Goal: Information Seeking & Learning: Learn about a topic

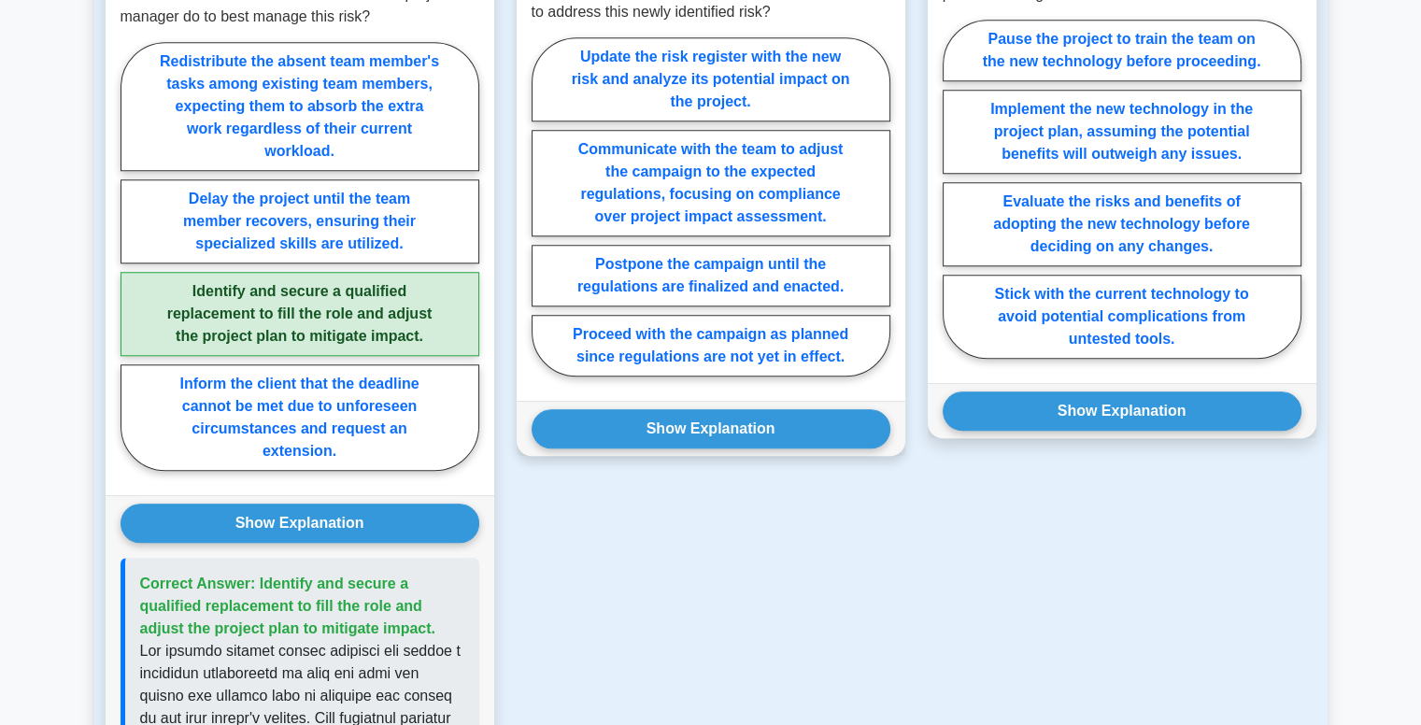
scroll to position [1484, 0]
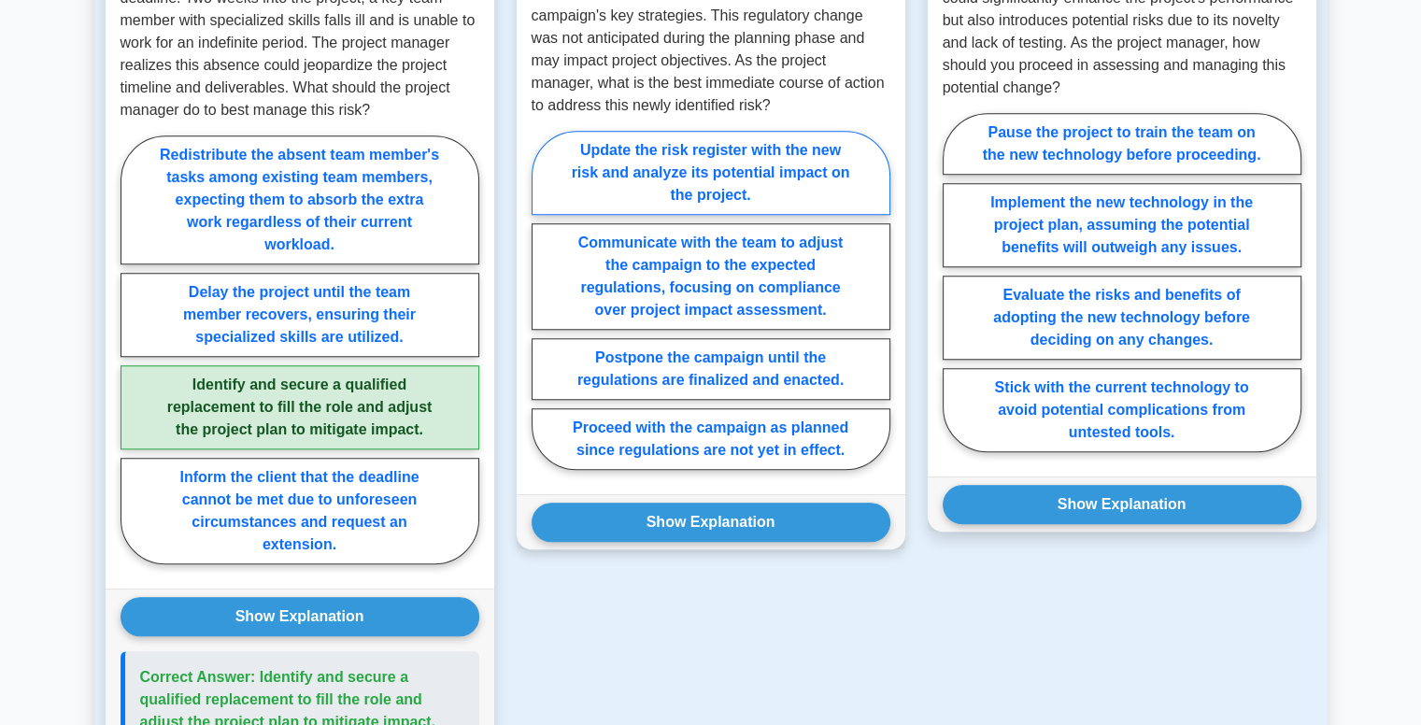
click at [692, 162] on label "Update the risk register with the new risk and analyze its potential impact on …" at bounding box center [710, 173] width 359 height 84
click at [544, 300] on input "Update the risk register with the new risk and analyze its potential impact on …" at bounding box center [537, 306] width 12 height 12
radio input "true"
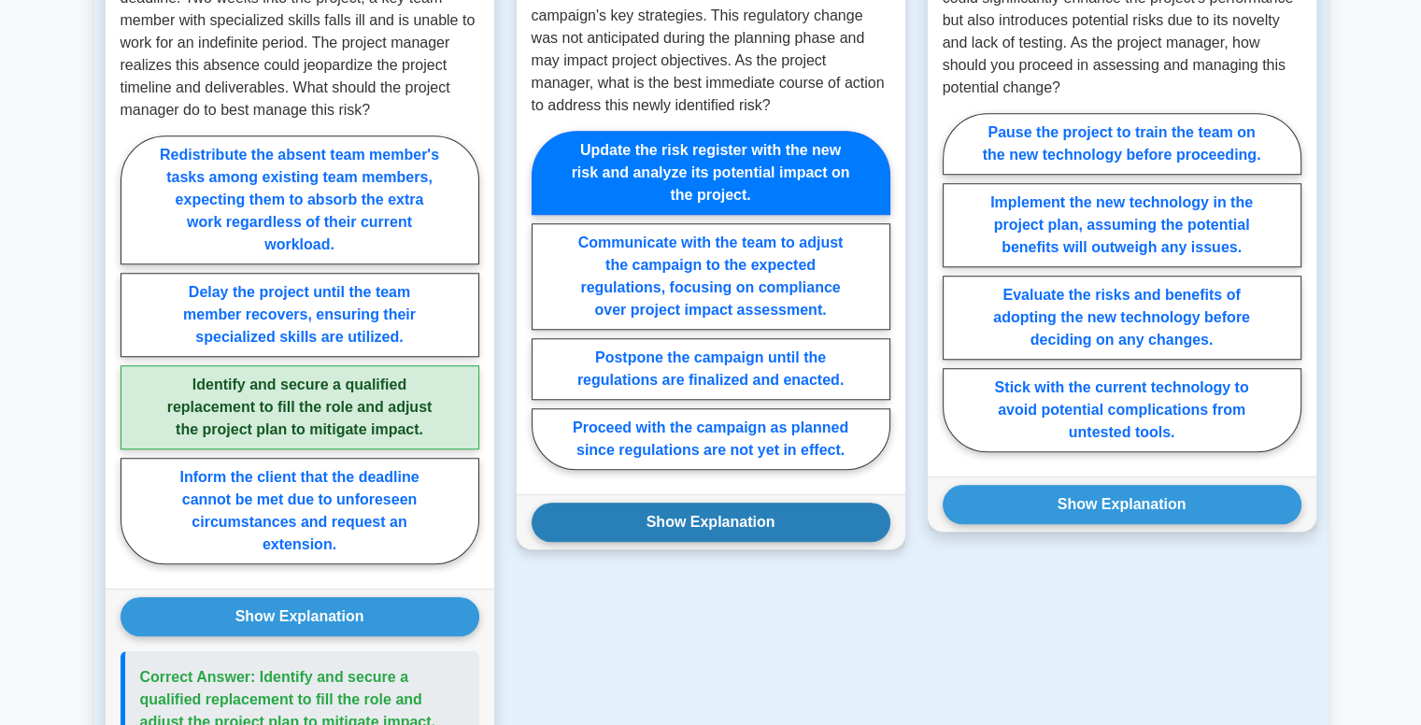
click at [692, 503] on button "Show Explanation" at bounding box center [710, 522] width 359 height 39
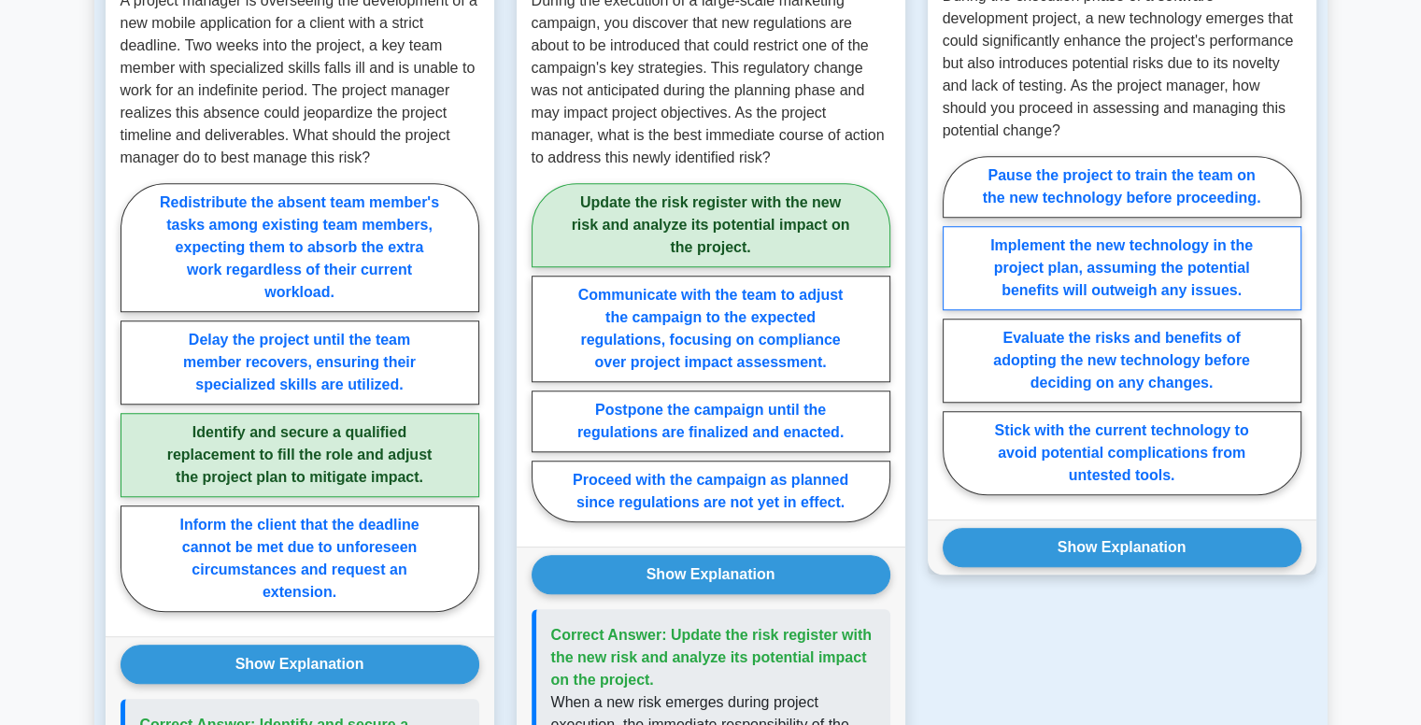
scroll to position [1391, 0]
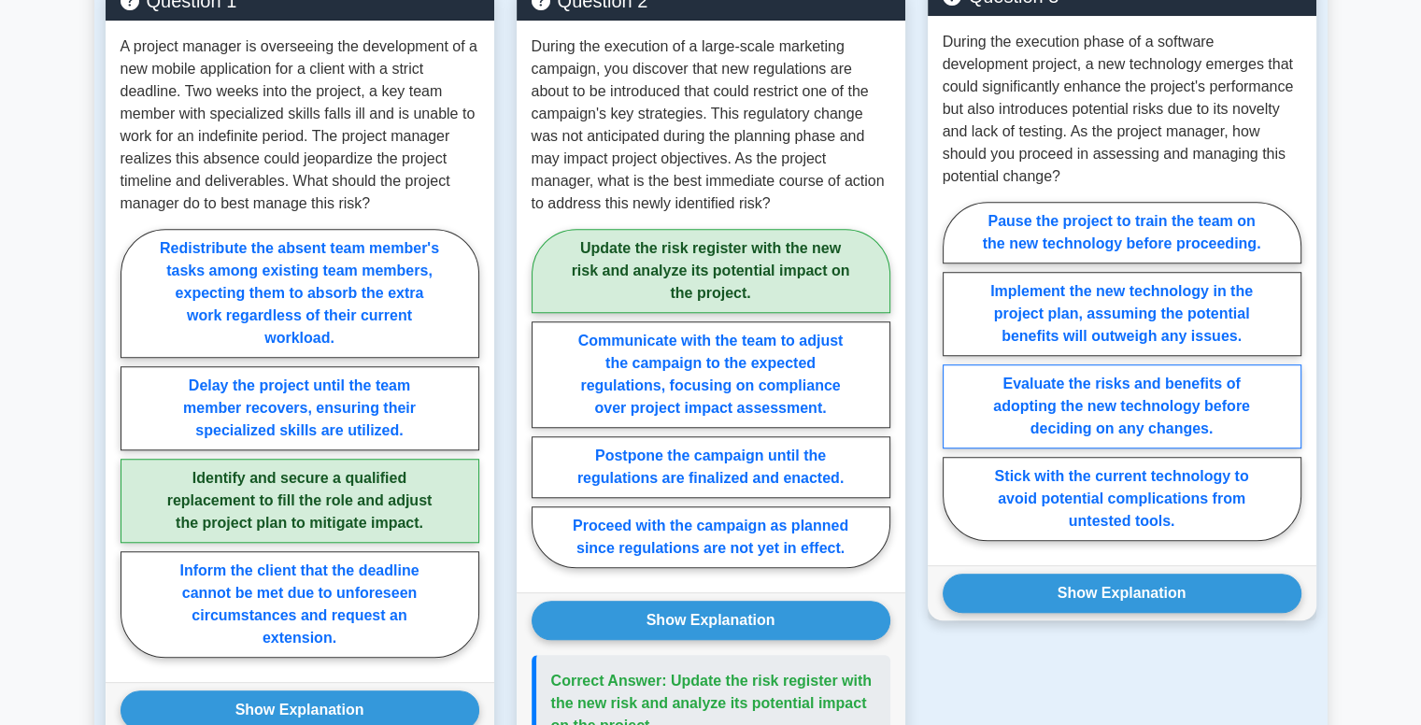
click at [1110, 382] on label "Evaluate the risks and benefits of adopting the new technology before deciding …" at bounding box center [1121, 406] width 359 height 84
click at [955, 382] on input "Evaluate the risks and benefits of adopting the new technology before deciding …" at bounding box center [948, 377] width 12 height 12
radio input "true"
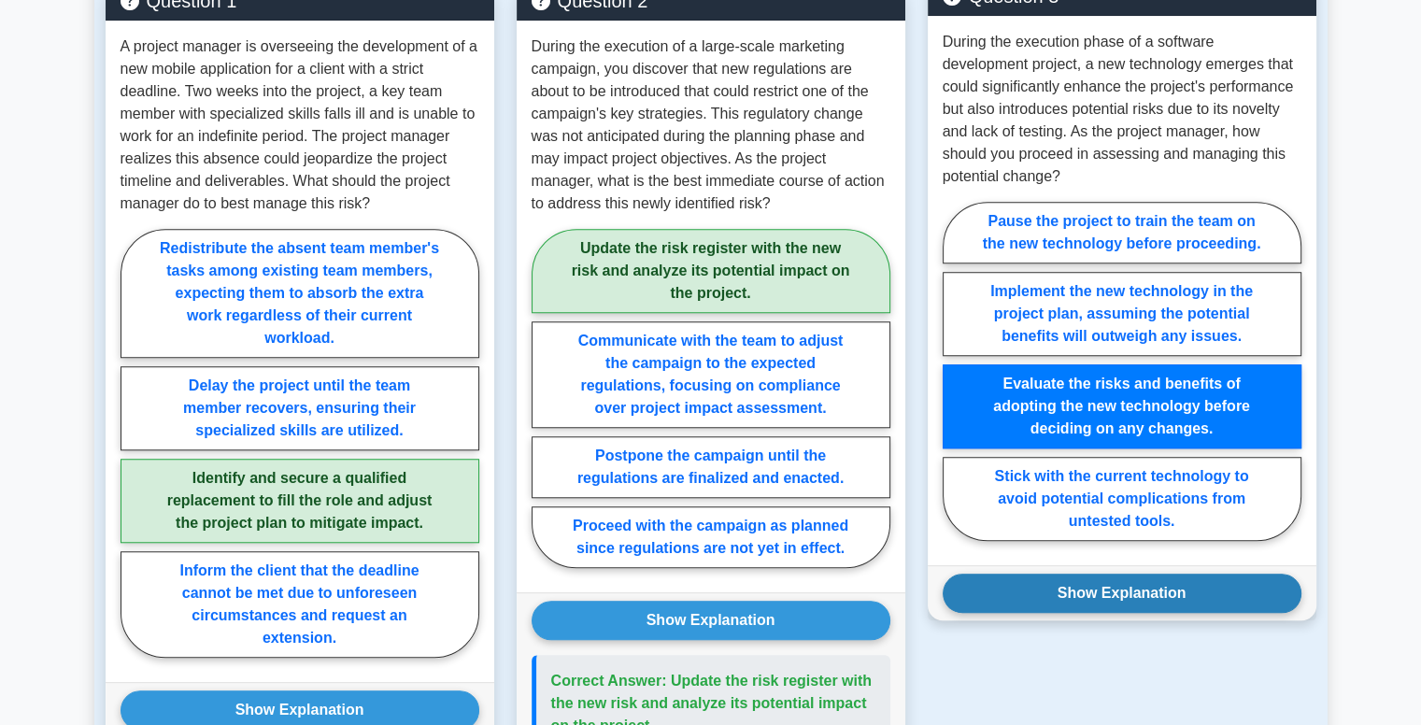
click at [1113, 574] on button "Show Explanation" at bounding box center [1121, 593] width 359 height 39
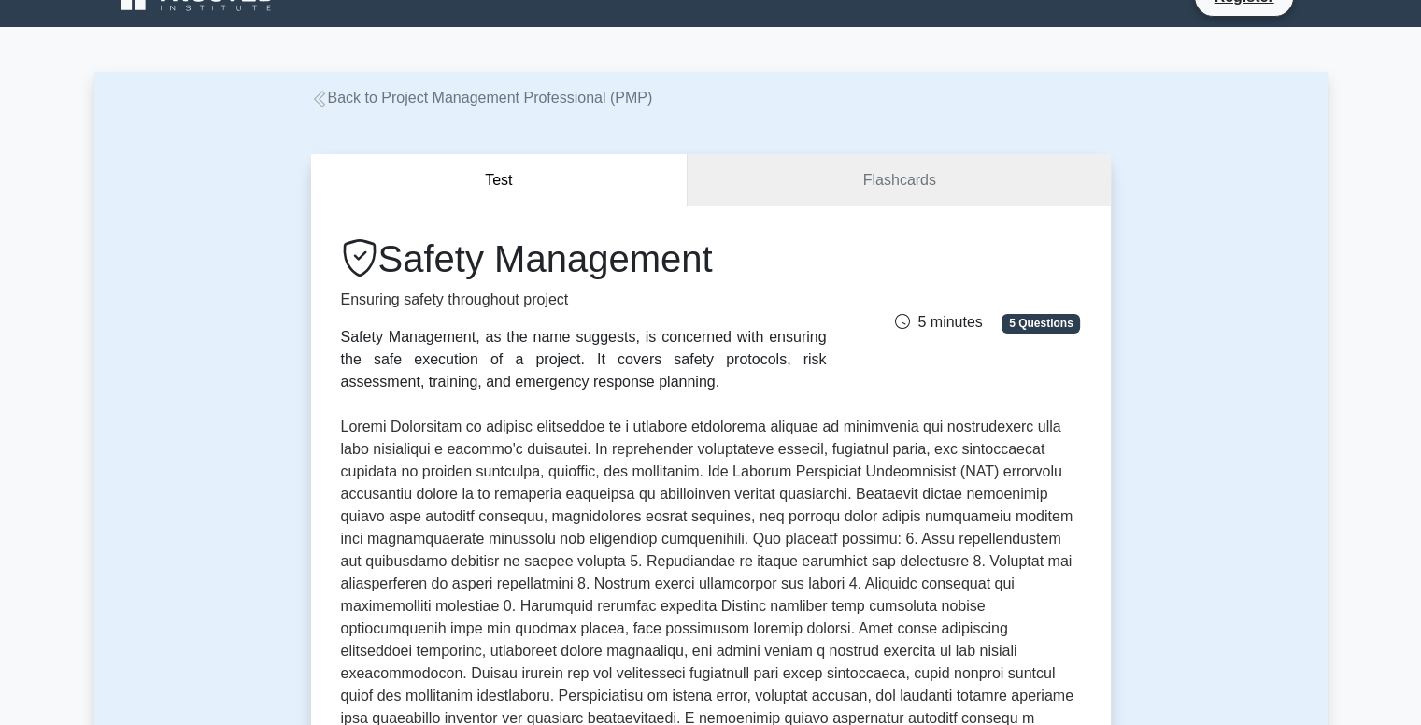
scroll to position [0, 0]
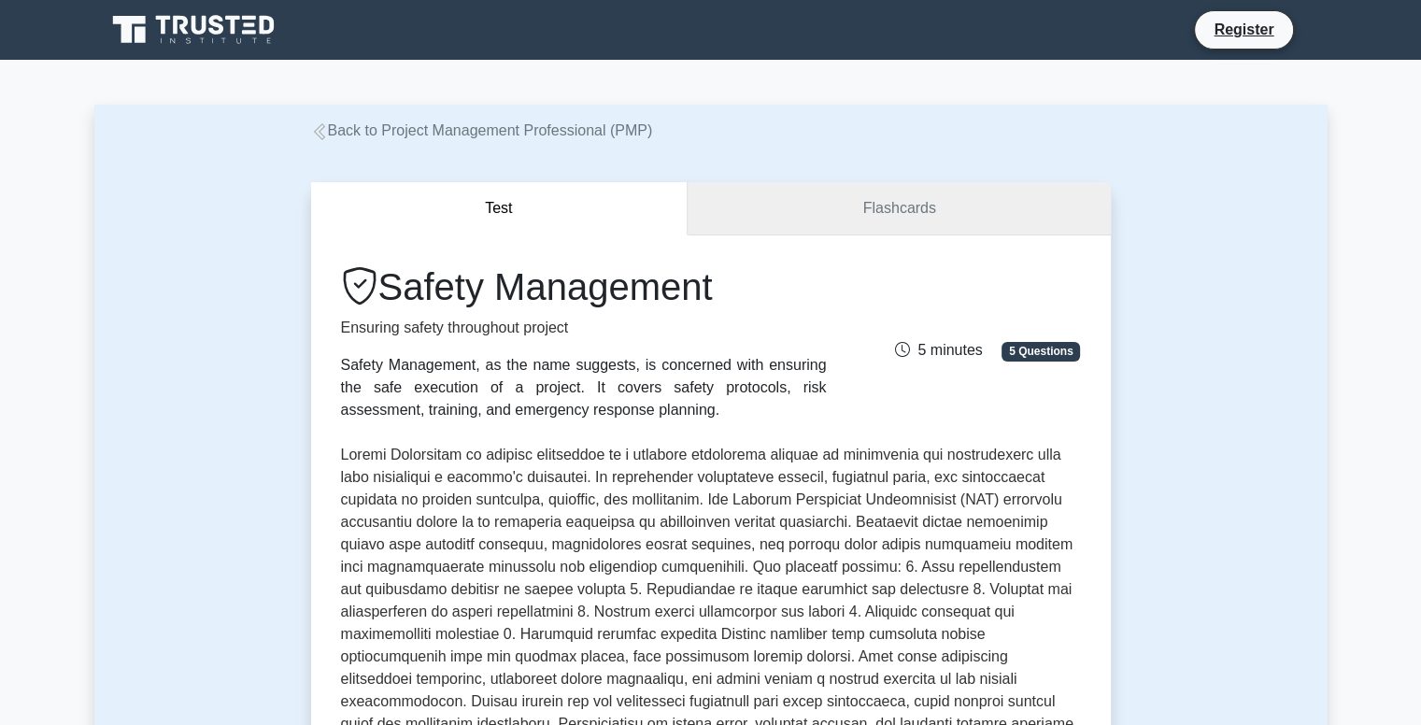
click at [912, 204] on link "Flashcards" at bounding box center [898, 208] width 422 height 53
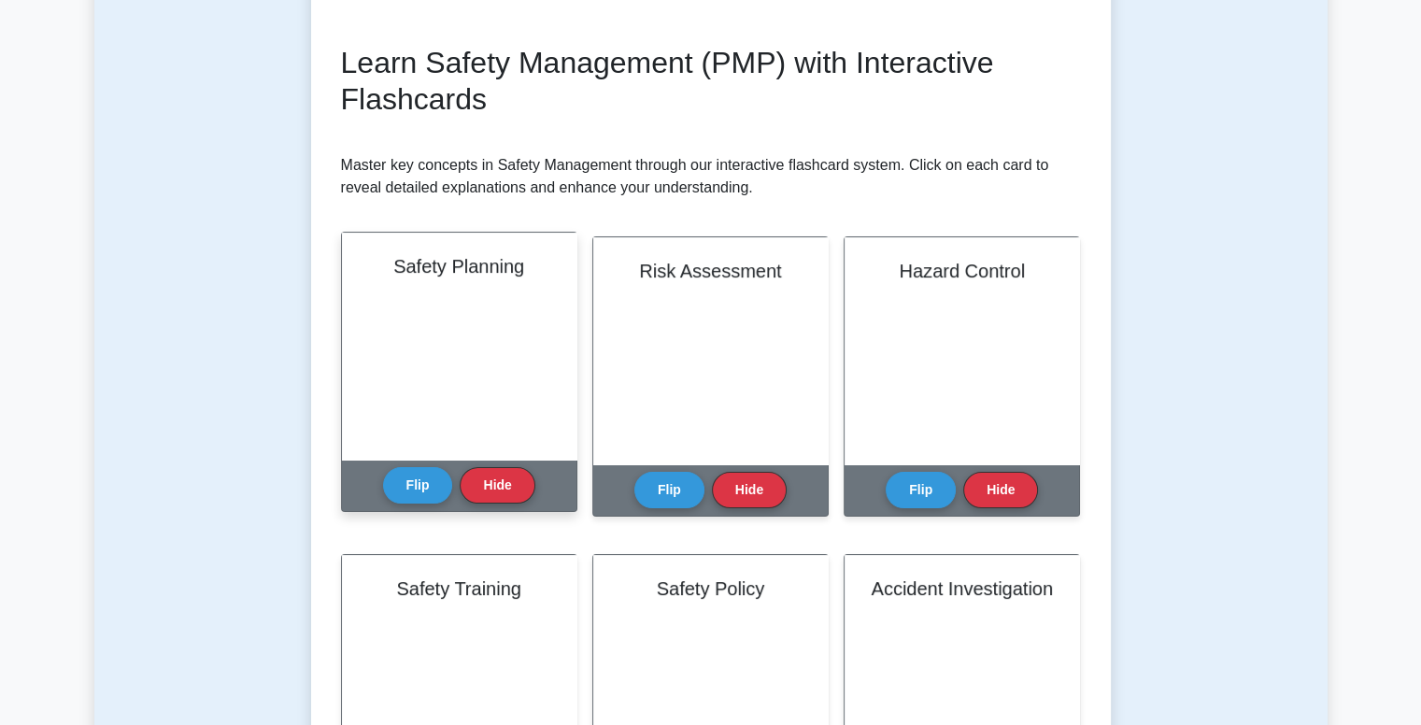
scroll to position [280, 0]
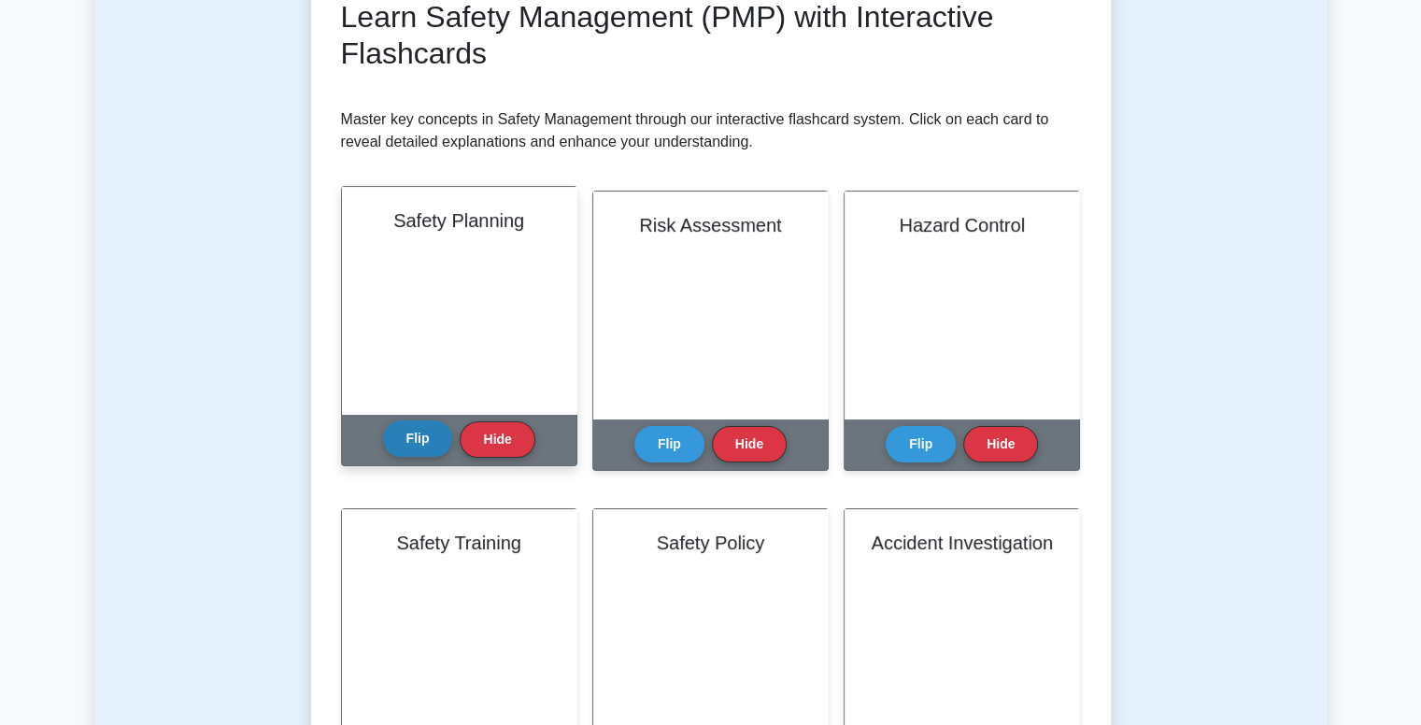
click at [418, 449] on button "Flip" at bounding box center [418, 438] width 70 height 36
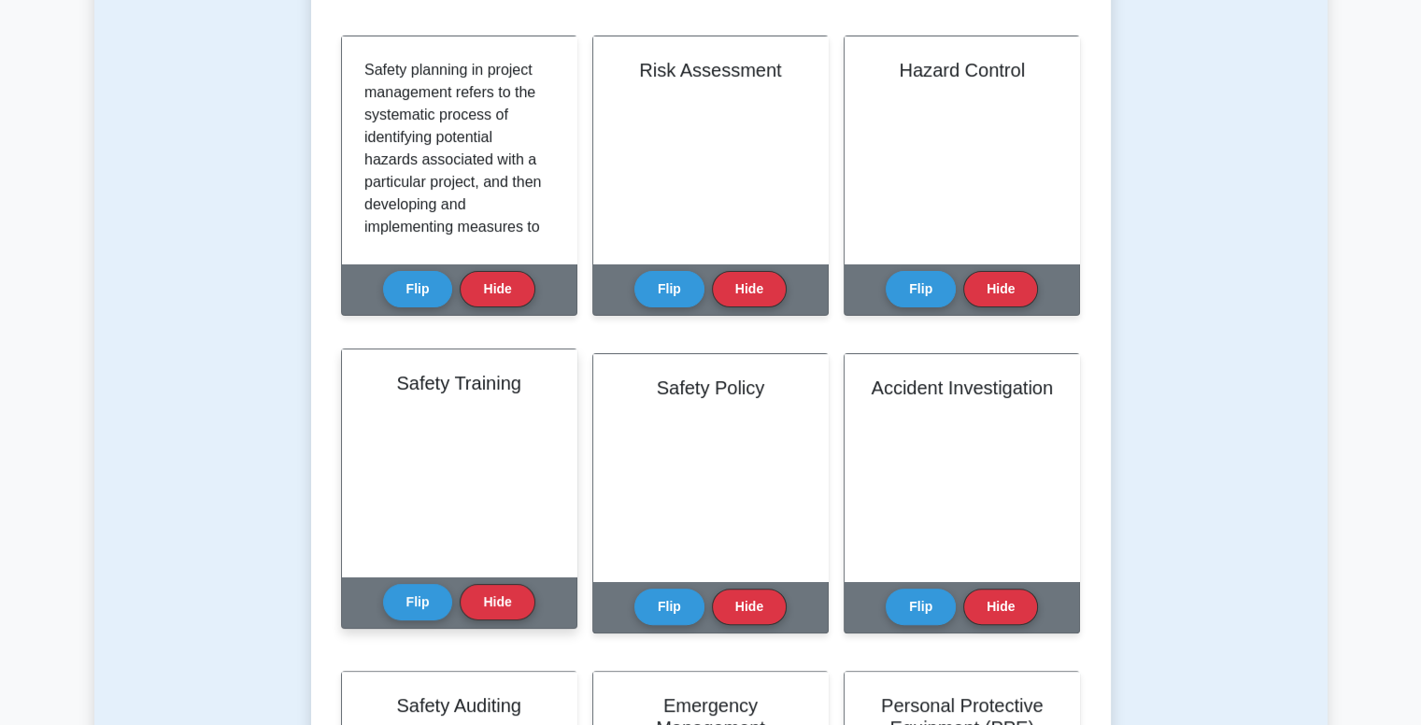
scroll to position [467, 0]
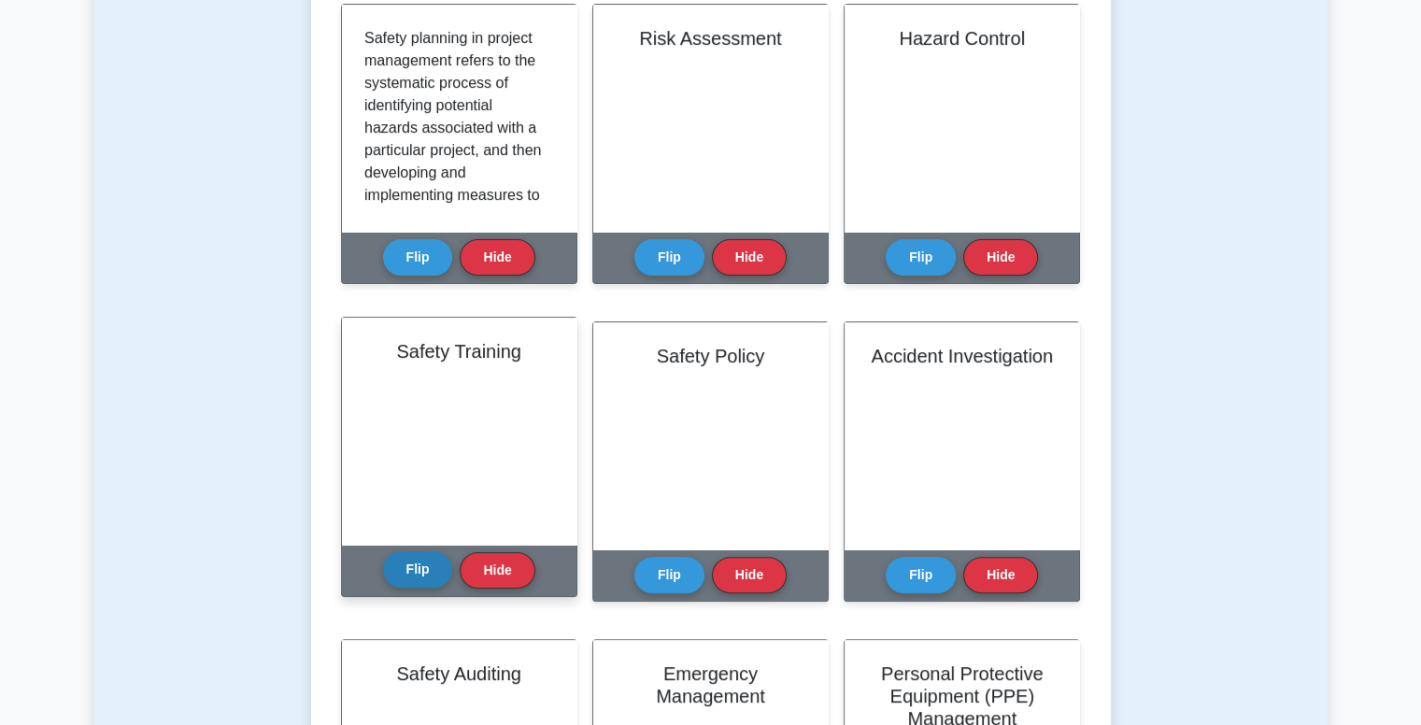
click at [405, 577] on button "Flip" at bounding box center [418, 569] width 70 height 36
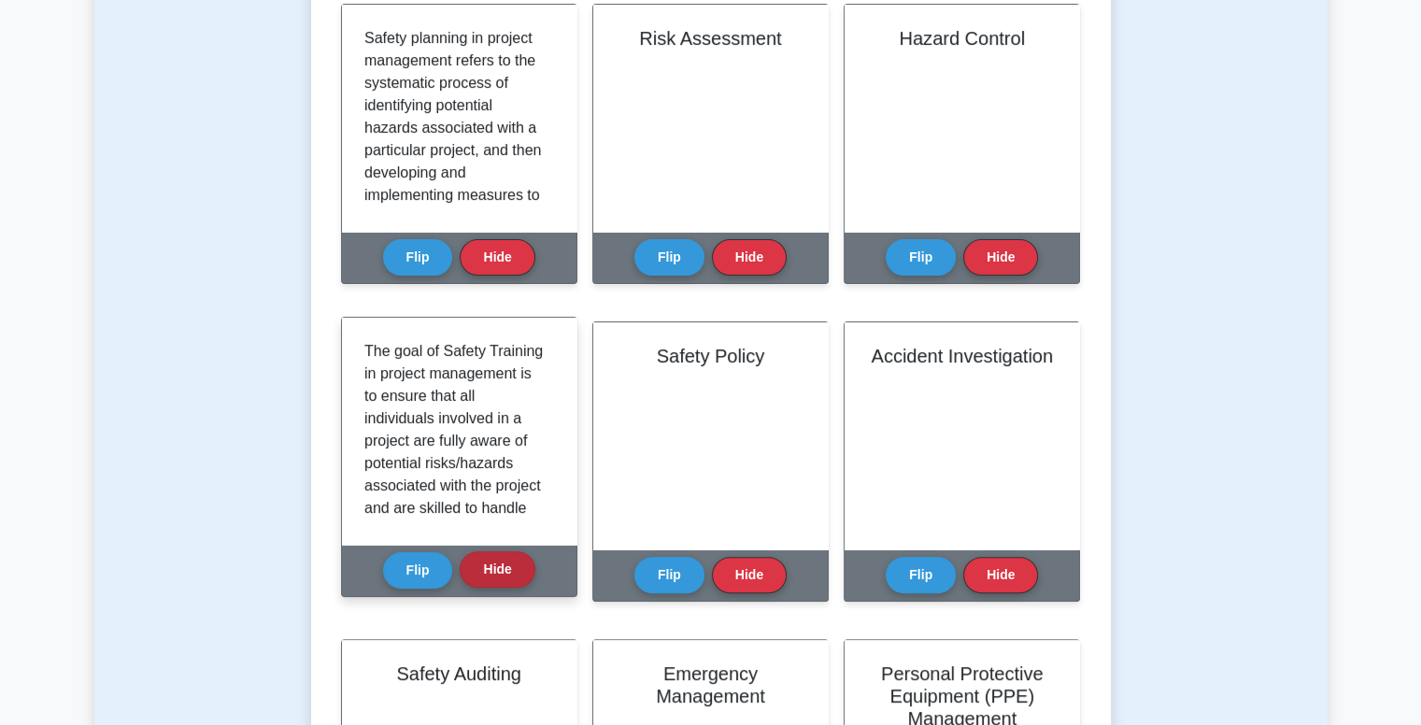
click at [516, 564] on button "Hide" at bounding box center [497, 569] width 75 height 36
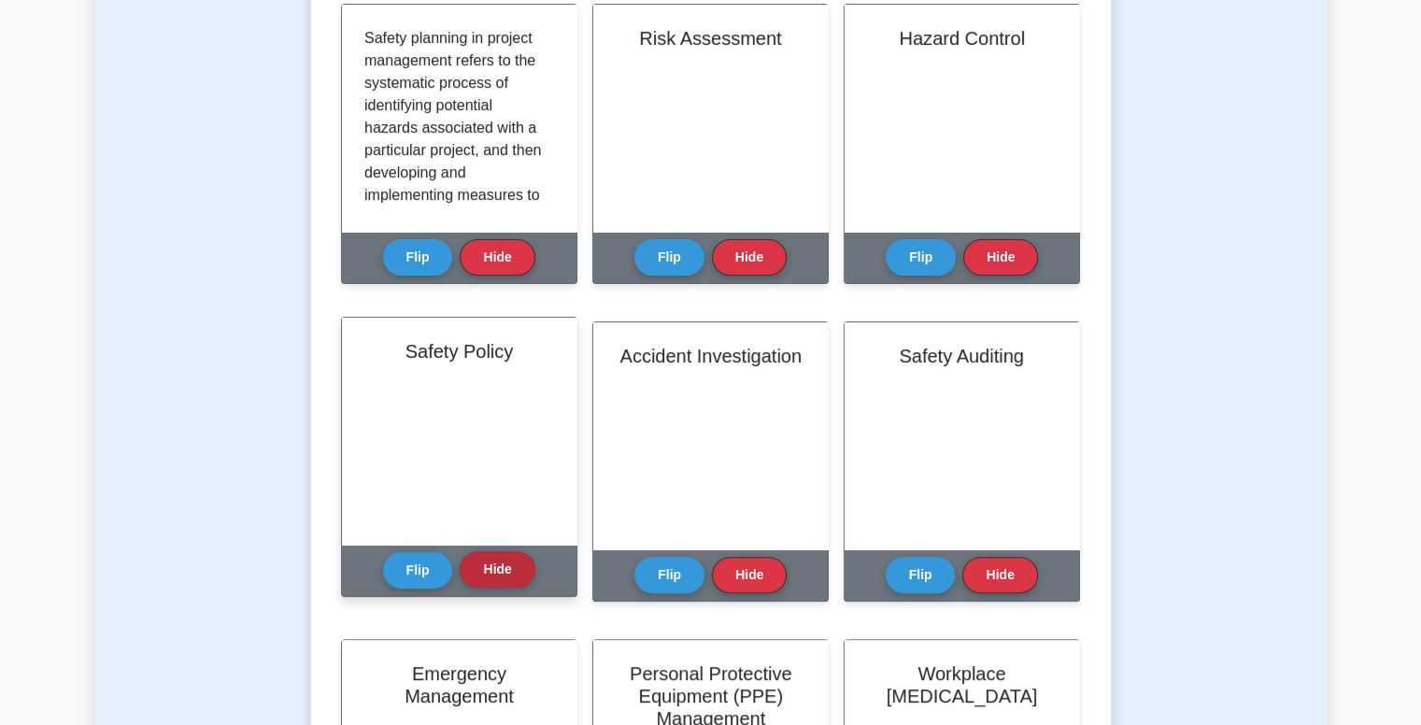
click at [515, 567] on button "Hide" at bounding box center [497, 569] width 75 height 36
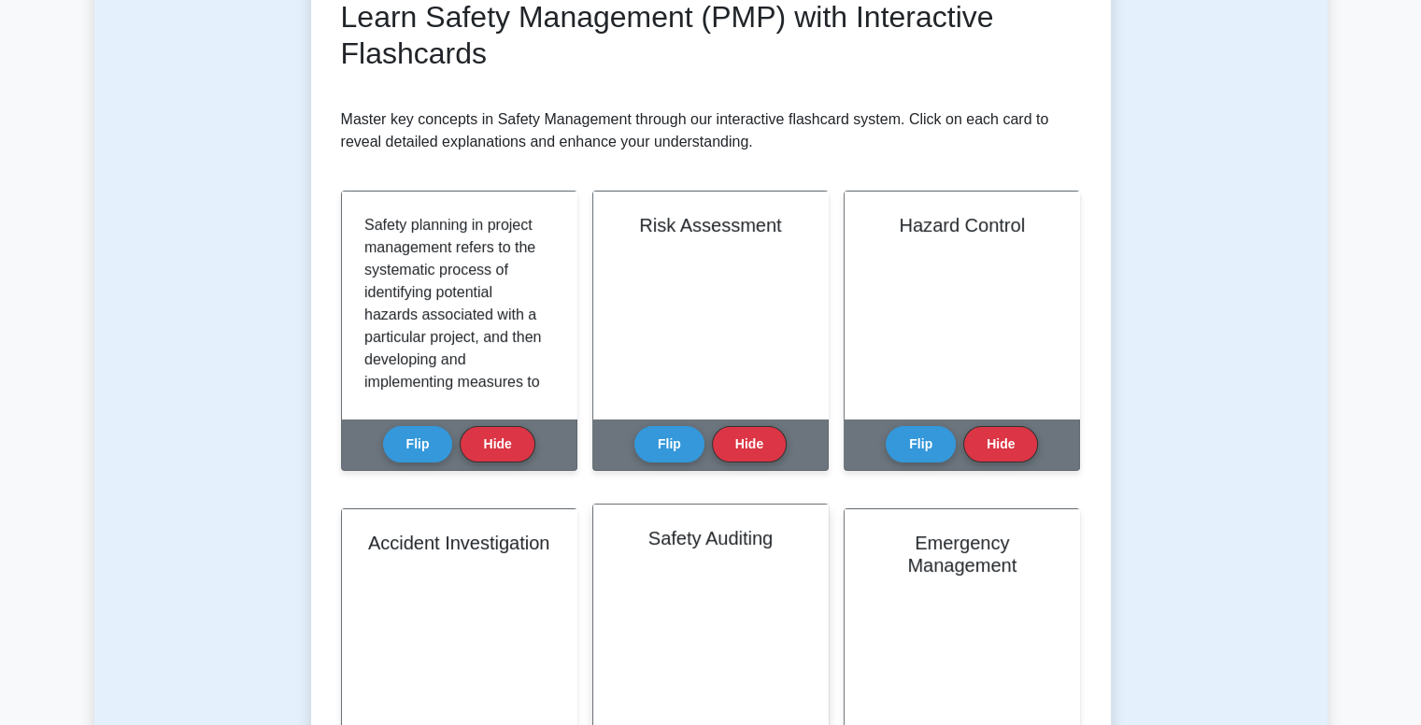
scroll to position [560, 0]
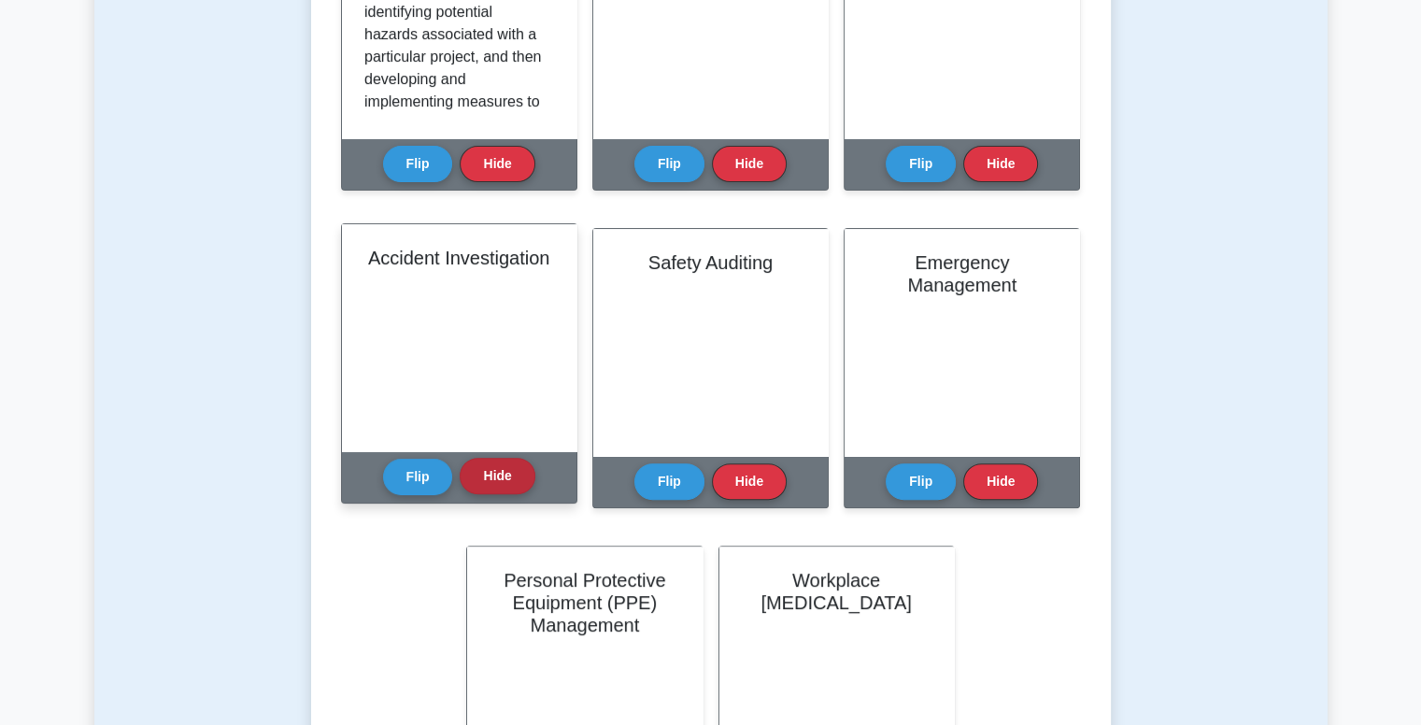
click at [497, 486] on button "Hide" at bounding box center [497, 476] width 75 height 36
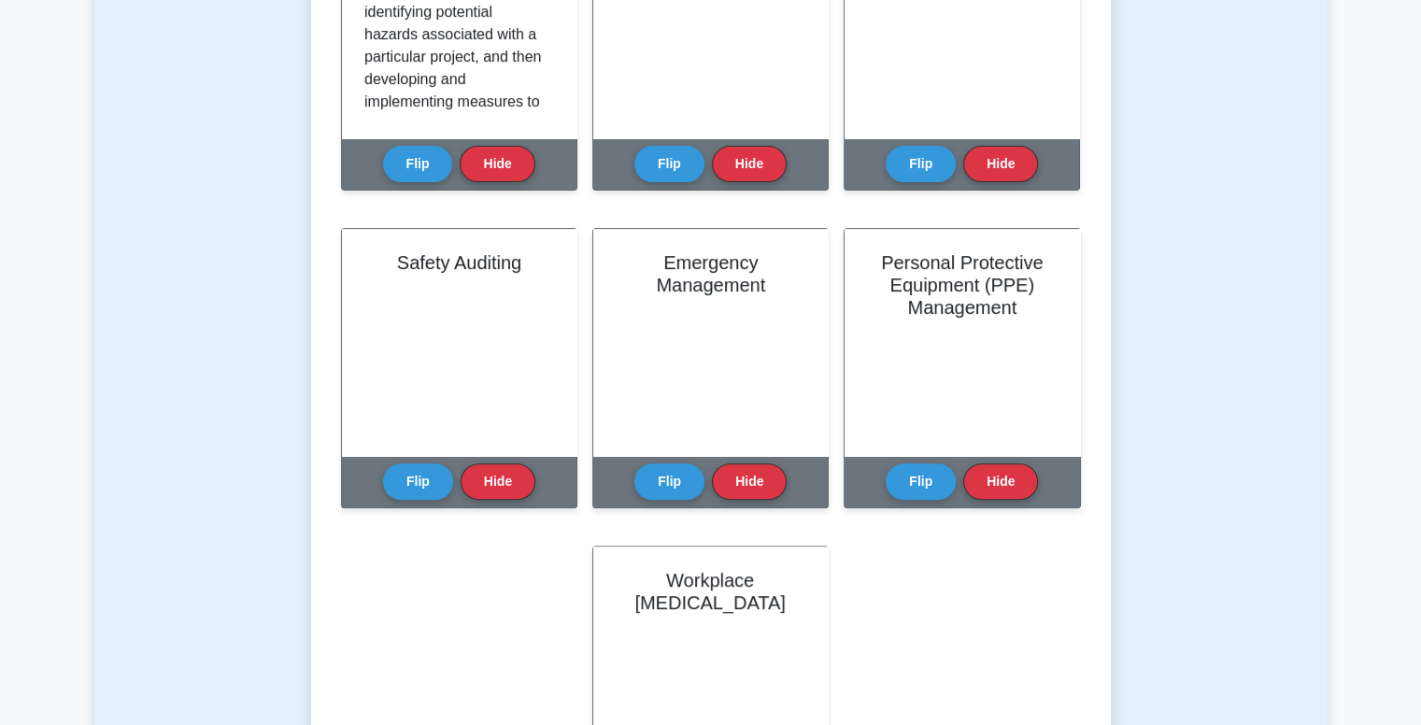
click at [497, 486] on button "Hide" at bounding box center [497, 481] width 75 height 36
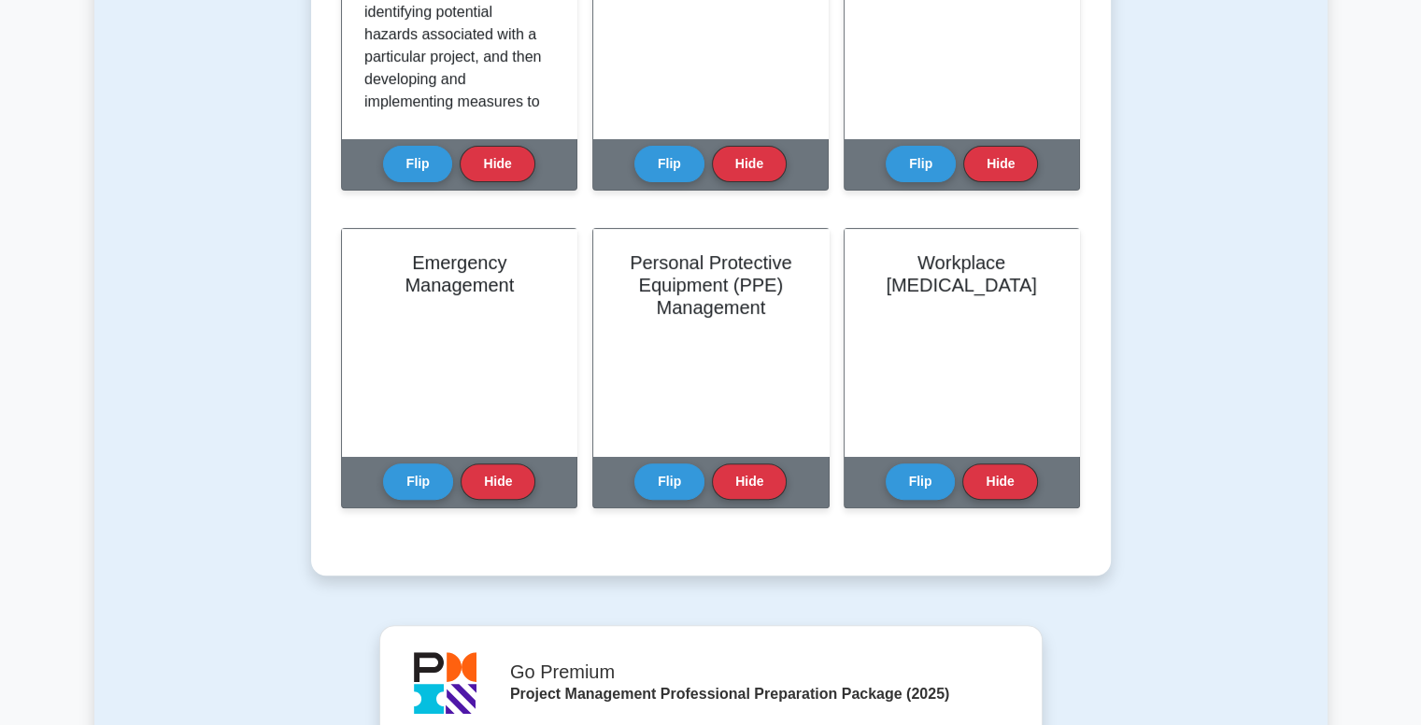
click at [497, 486] on button "Hide" at bounding box center [497, 481] width 75 height 36
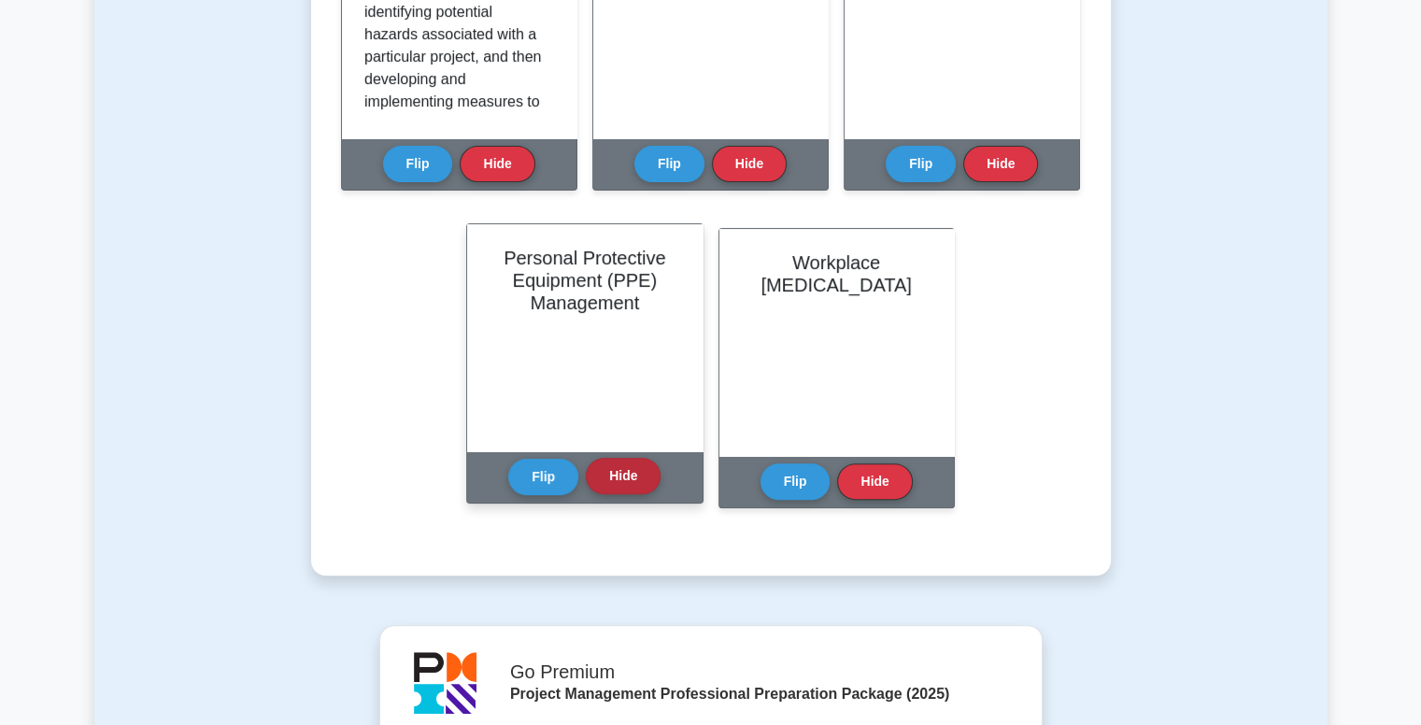
click at [615, 475] on button "Hide" at bounding box center [623, 476] width 75 height 36
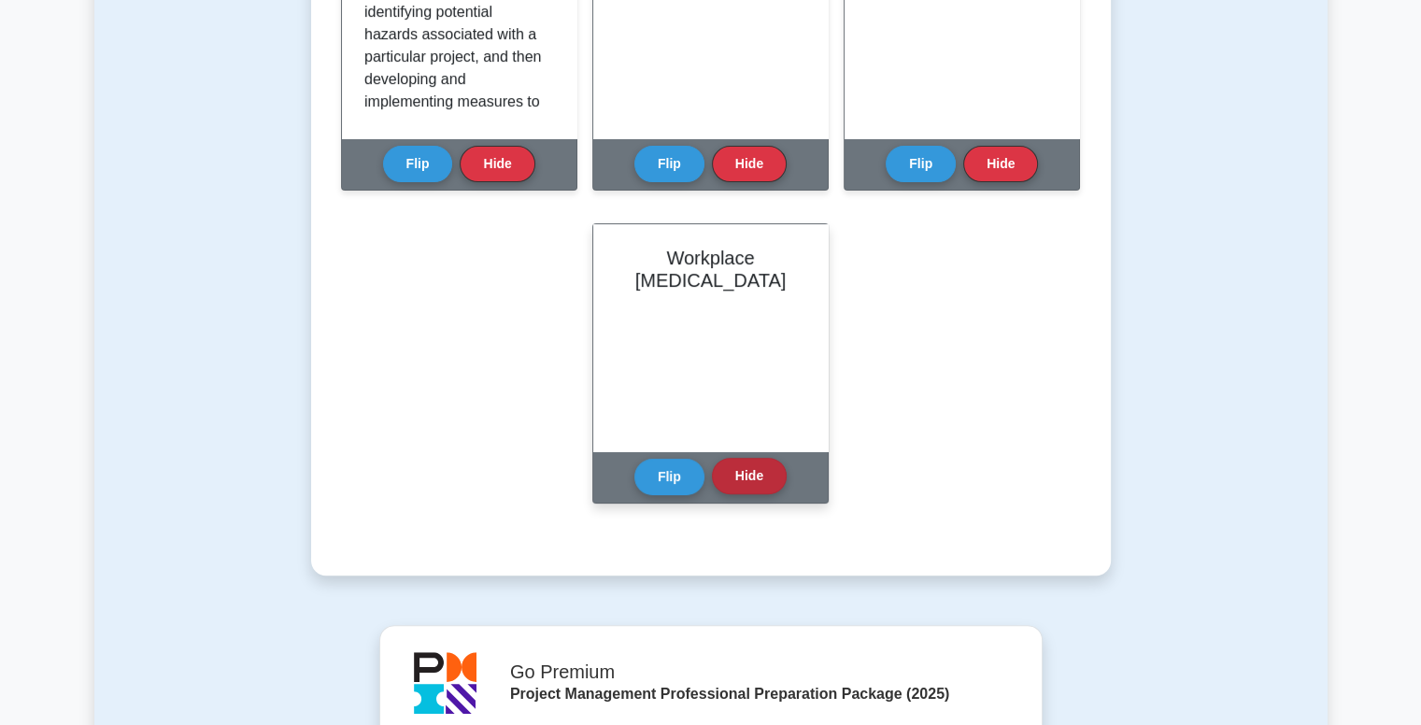
click at [772, 488] on button "Hide" at bounding box center [749, 476] width 75 height 36
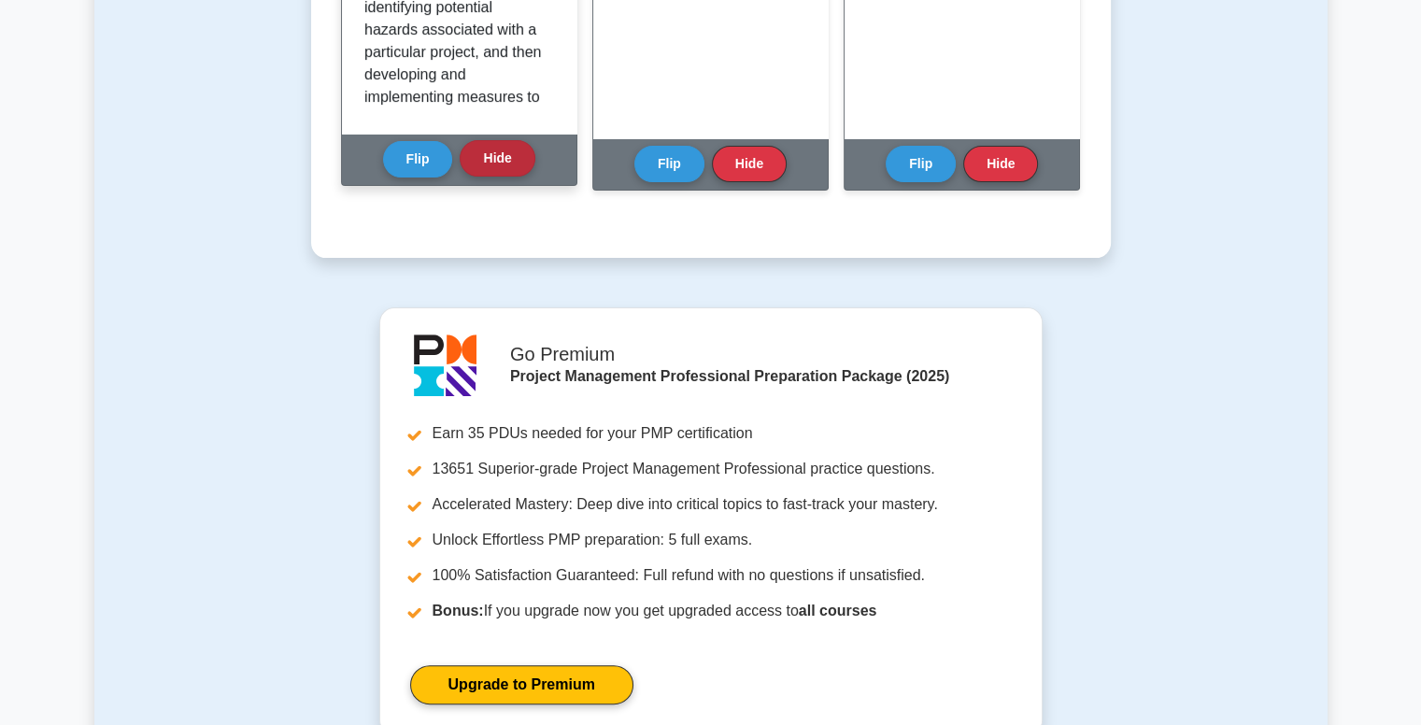
click at [508, 175] on button "Hide" at bounding box center [497, 158] width 75 height 36
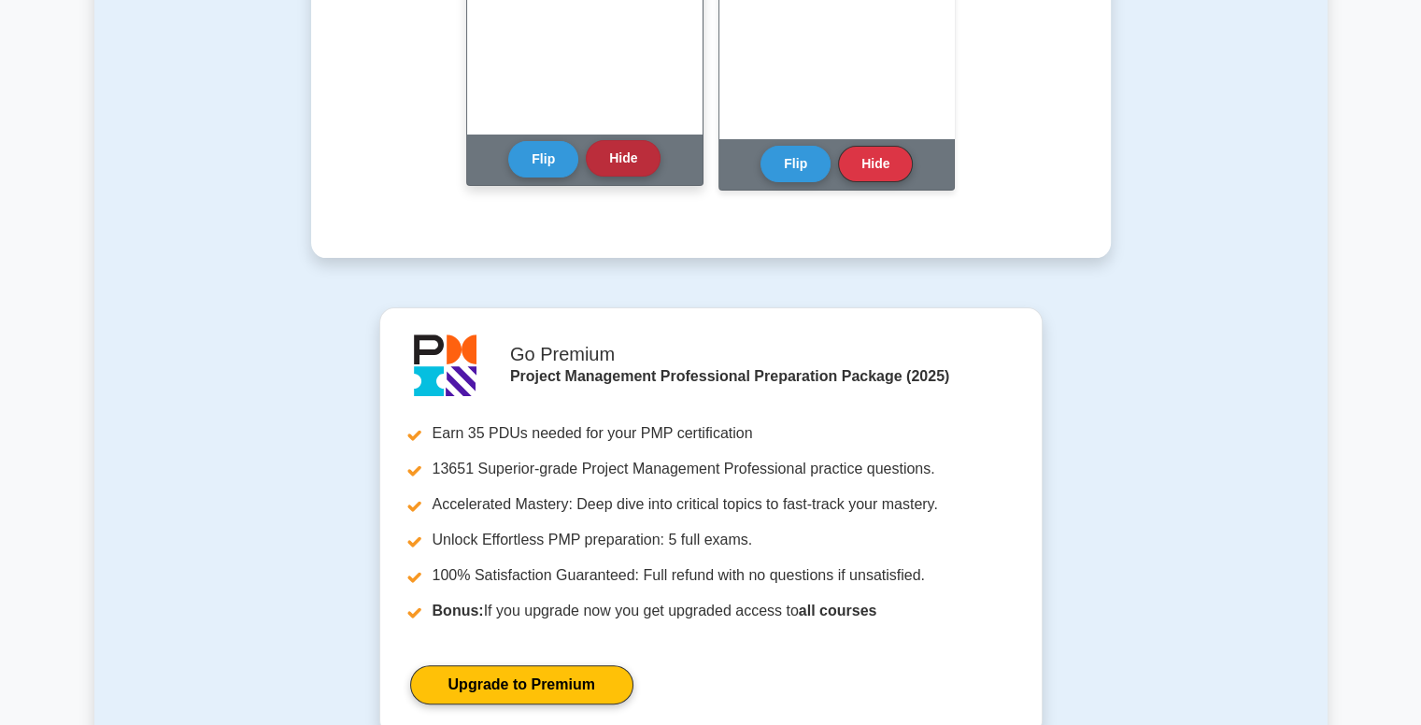
click at [643, 162] on button "Hide" at bounding box center [623, 158] width 75 height 36
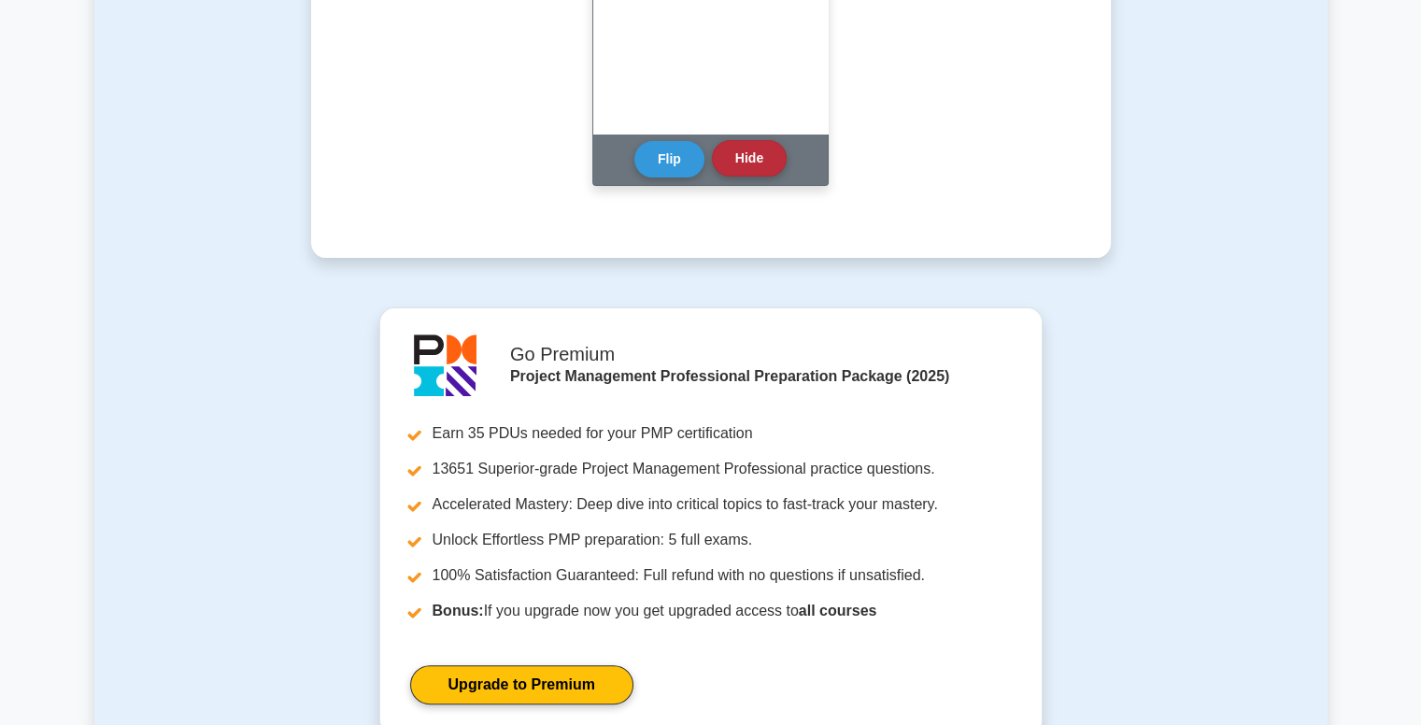
click at [761, 165] on button "Hide" at bounding box center [749, 158] width 75 height 36
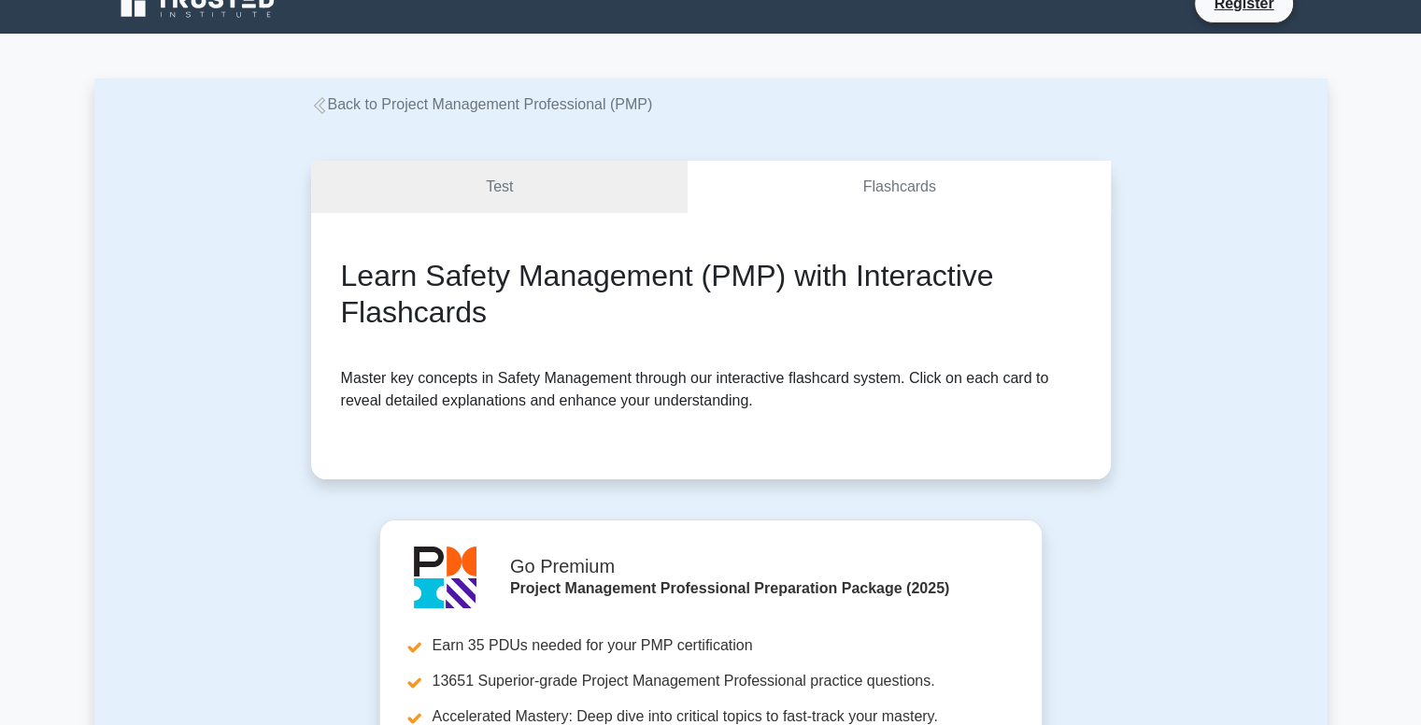
scroll to position [0, 0]
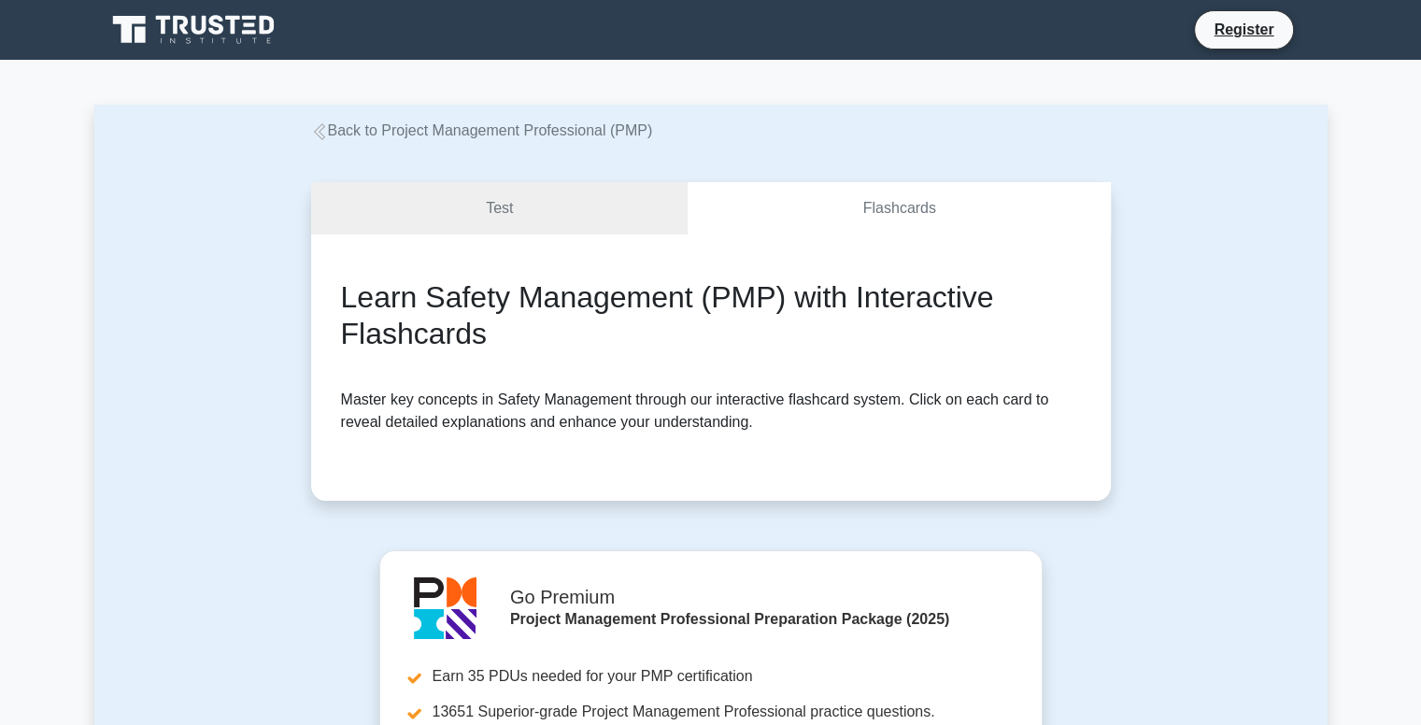
click at [854, 235] on div "Learn Safety Management (PMP) with Interactive Flashcards Master key concepts i…" at bounding box center [711, 367] width 800 height 266
drag, startPoint x: 598, startPoint y: 375, endPoint x: 576, endPoint y: 393, distance: 28.5
click at [598, 375] on div "Learn Safety Management (PMP) with Interactive Flashcards Master key concepts i…" at bounding box center [711, 367] width 740 height 177
click at [568, 411] on p "Master key concepts in Safety Management through our interactive flashcard syst…" at bounding box center [711, 411] width 740 height 45
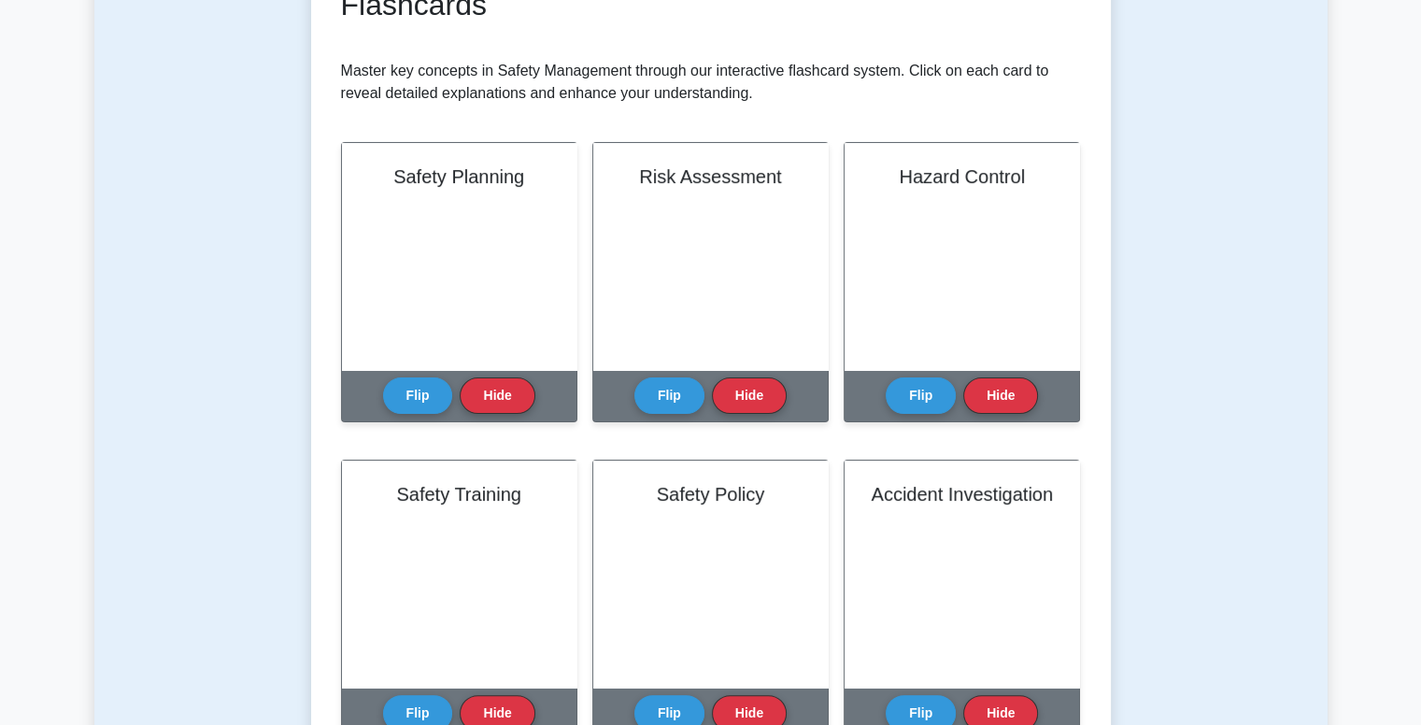
scroll to position [374, 0]
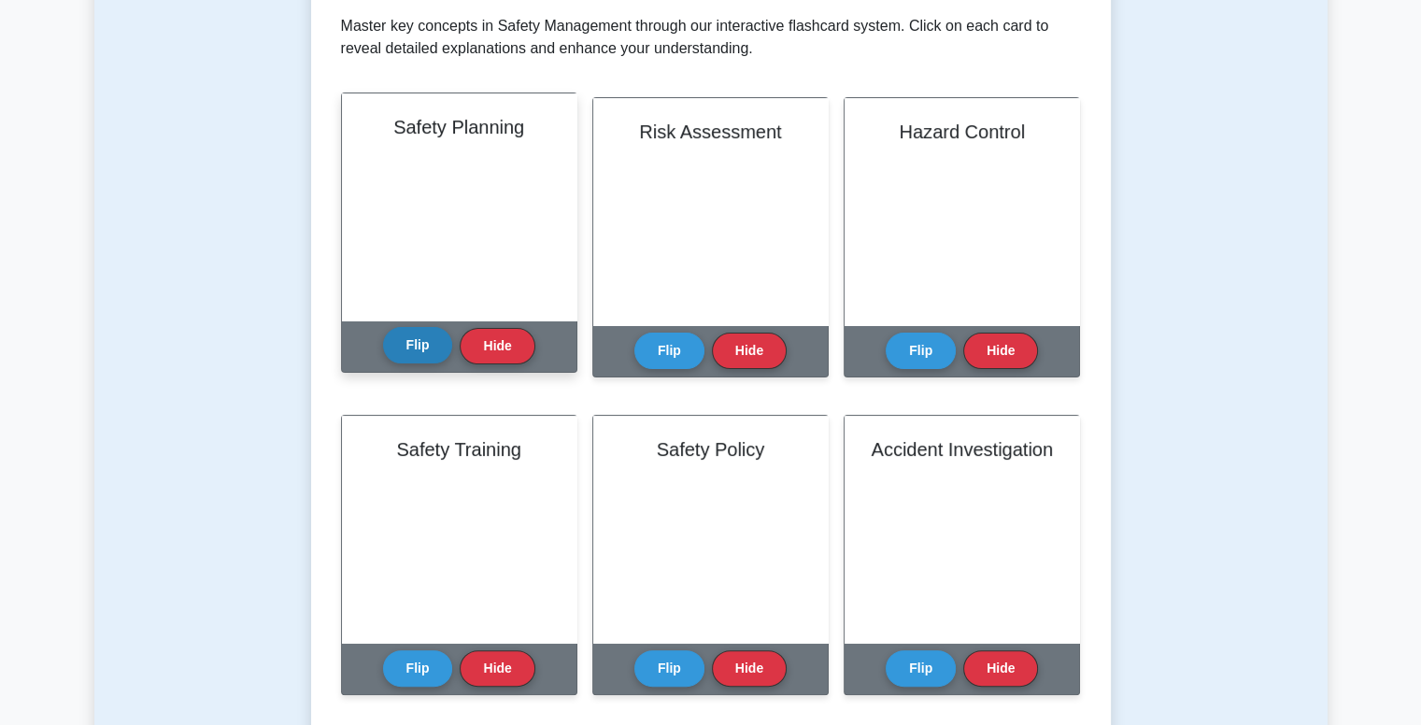
click at [399, 352] on button "Flip" at bounding box center [418, 345] width 70 height 36
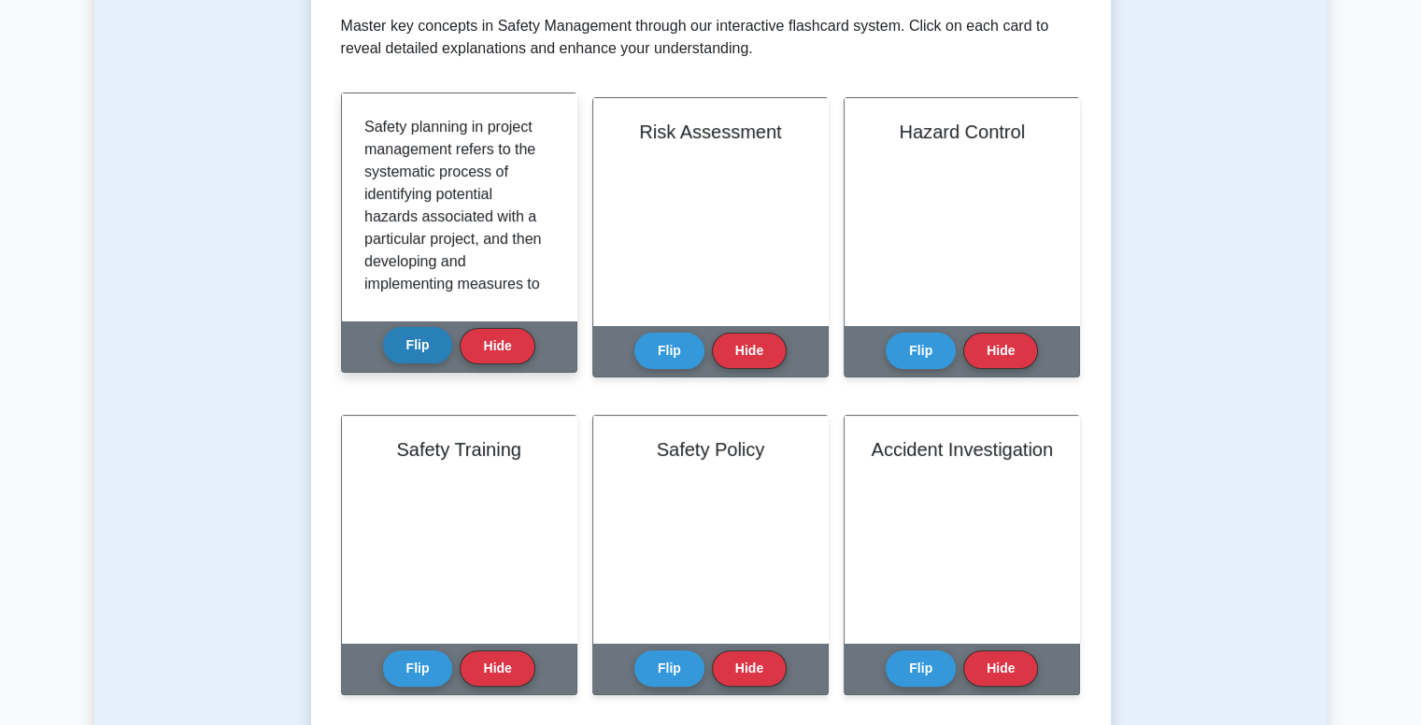
click at [413, 341] on button "Flip" at bounding box center [418, 345] width 70 height 36
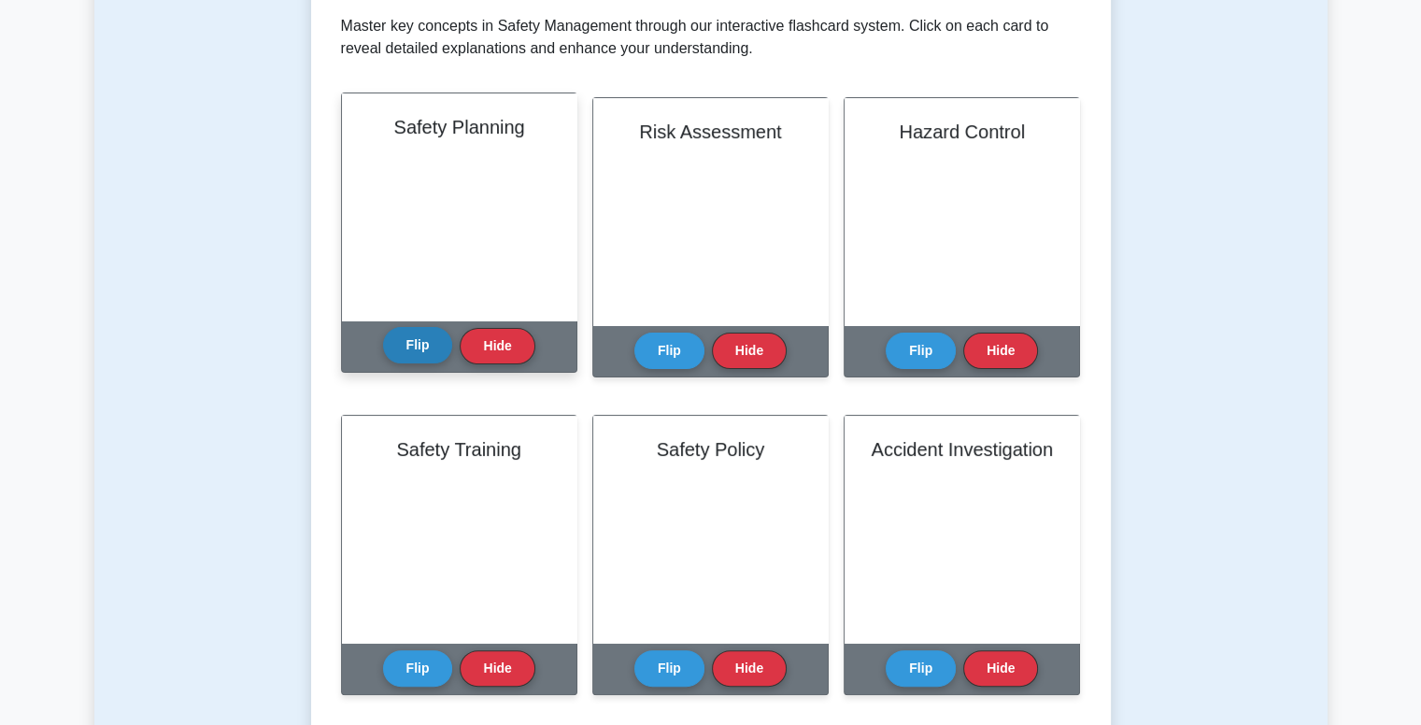
click at [413, 341] on button "Flip" at bounding box center [418, 345] width 70 height 36
